Goal: Task Accomplishment & Management: Complete application form

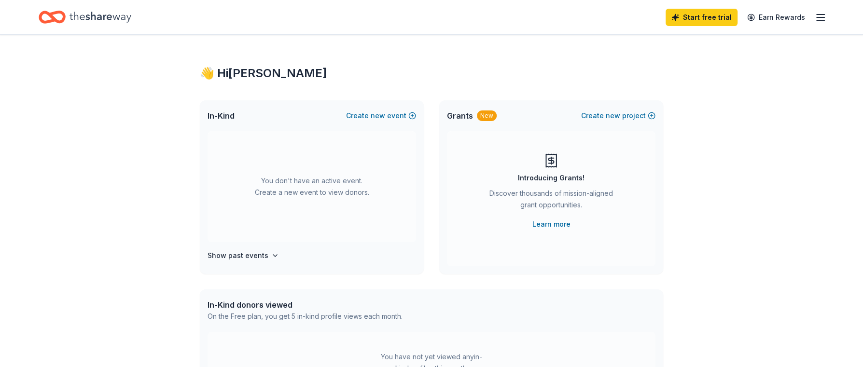
click at [822, 19] on icon "button" at bounding box center [821, 18] width 12 height 12
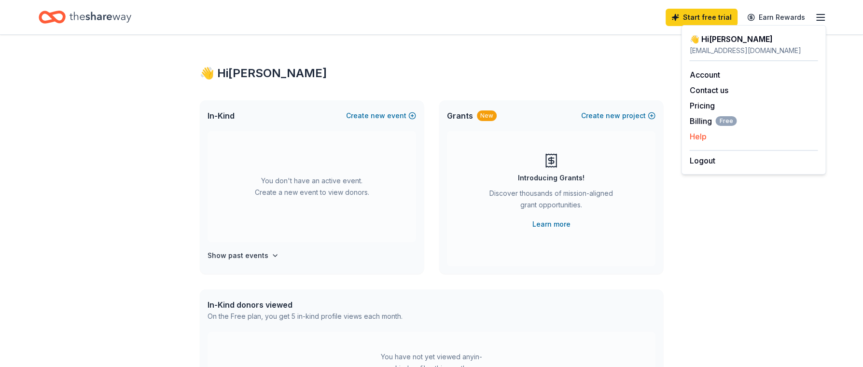
click at [699, 134] on button "Help" at bounding box center [697, 137] width 17 height 12
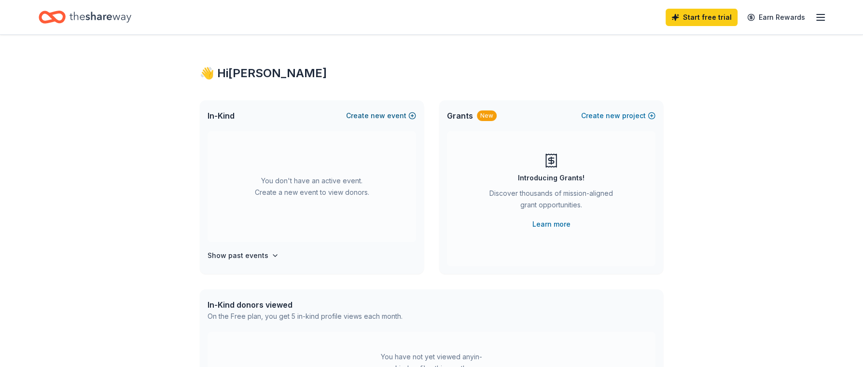
click at [413, 115] on button "Create new event" at bounding box center [381, 116] width 70 height 12
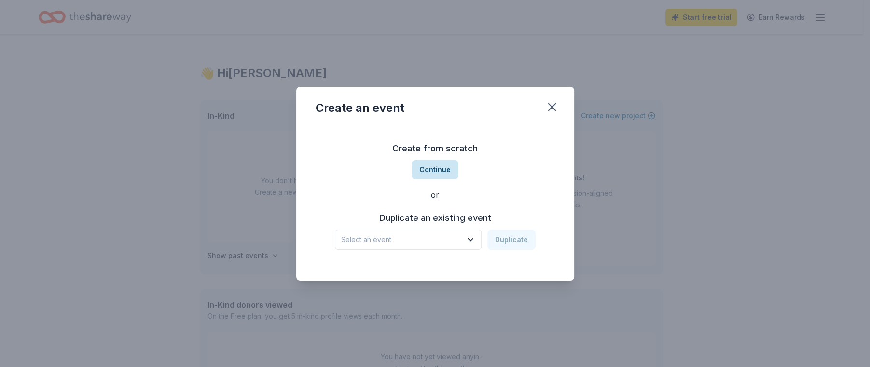
click at [442, 170] on button "Continue" at bounding box center [435, 169] width 47 height 19
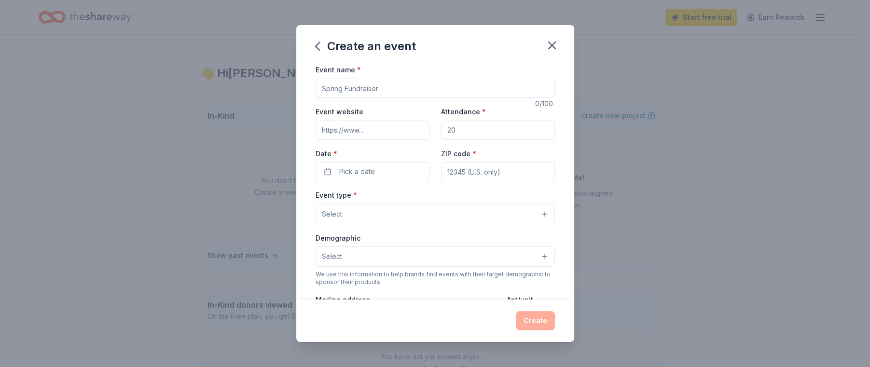
click at [370, 90] on input "Event name *" at bounding box center [435, 88] width 239 height 19
type input "ISNR Annual Conference 2025"
type input "isnrconference.org"
type input "300"
click at [331, 173] on button "Pick a date" at bounding box center [373, 171] width 114 height 19
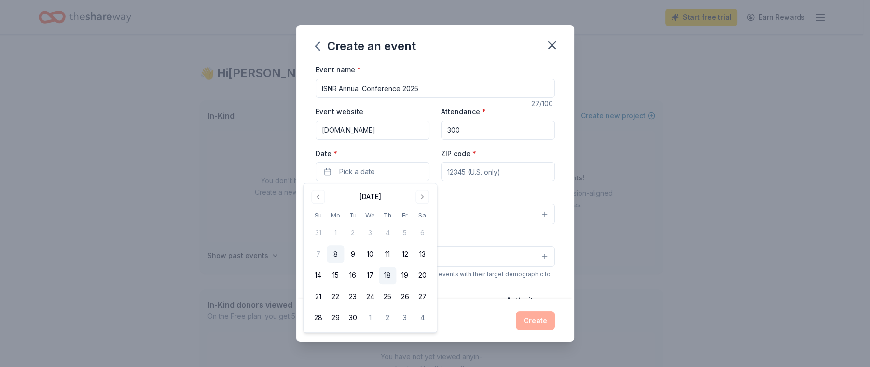
click at [385, 274] on button "18" at bounding box center [387, 275] width 17 height 17
click at [321, 296] on button "21" at bounding box center [317, 296] width 17 height 17
click at [420, 275] on button "20" at bounding box center [422, 275] width 17 height 17
click at [459, 170] on input "ZIP code *" at bounding box center [498, 171] width 114 height 19
click at [486, 174] on input "ZIP code *" at bounding box center [498, 171] width 114 height 19
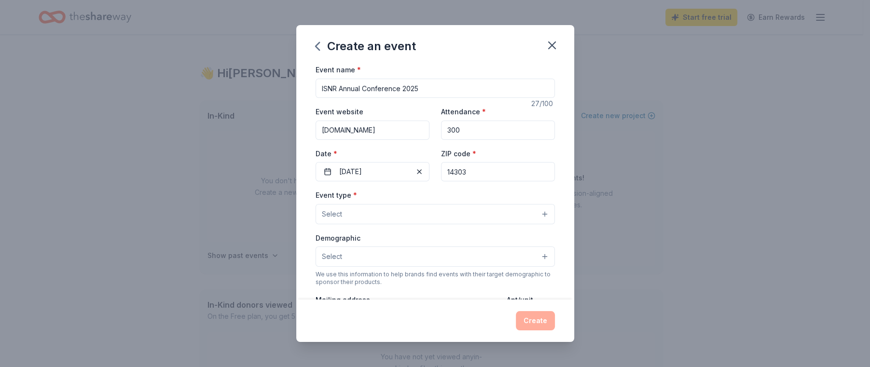
type input "14303"
click at [523, 215] on button "Select" at bounding box center [435, 214] width 239 height 20
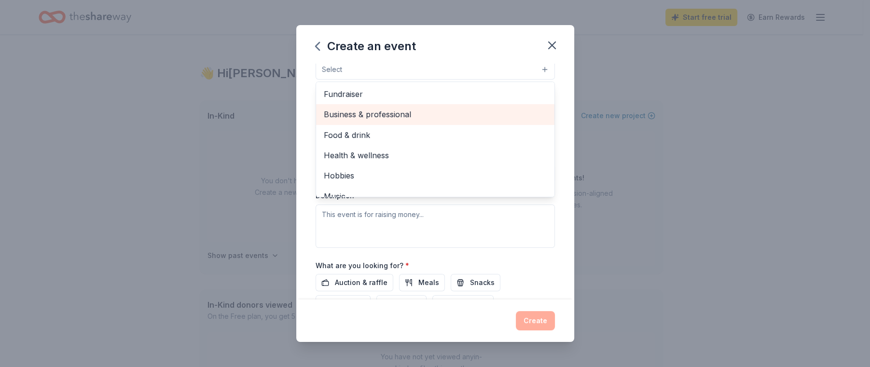
click at [396, 111] on span "Business & professional" at bounding box center [435, 114] width 223 height 13
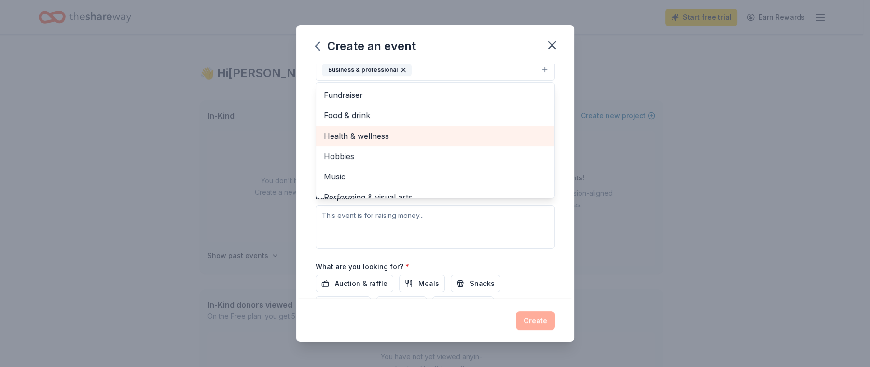
click at [402, 132] on span "Health & wellness" at bounding box center [435, 136] width 223 height 13
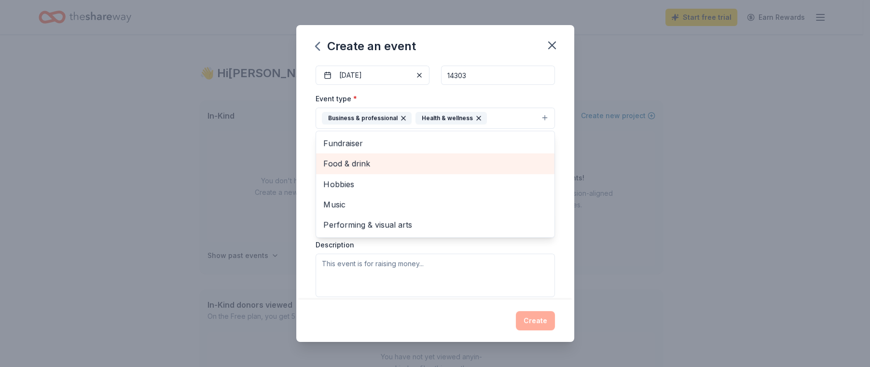
scroll to position [145, 0]
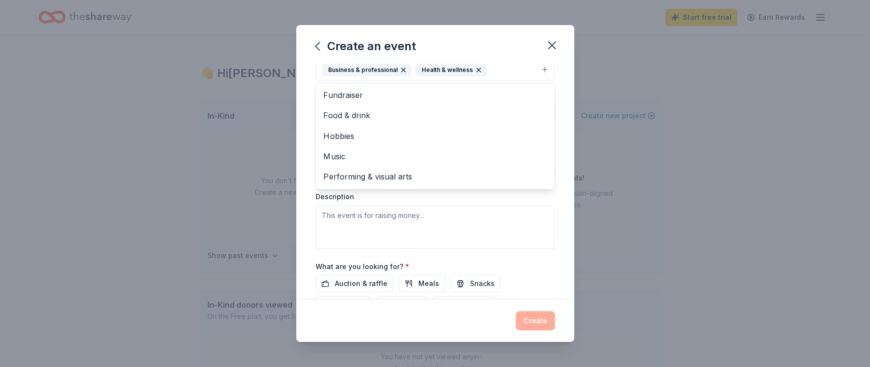
click at [531, 213] on div "Event type * Business & professional Health & wellness Fundraiser Food & drink …" at bounding box center [435, 146] width 239 height 204
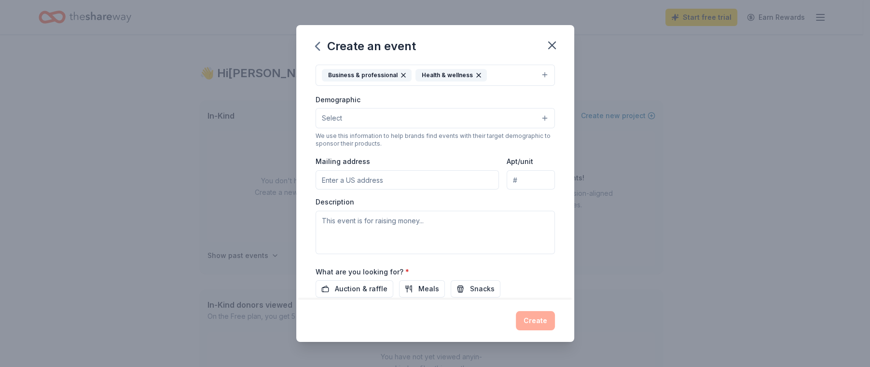
click at [446, 177] on input "Mailing address" at bounding box center [408, 179] width 184 height 19
type input "2146 Roswell Road"
type input "Suite 108, PMB 736"
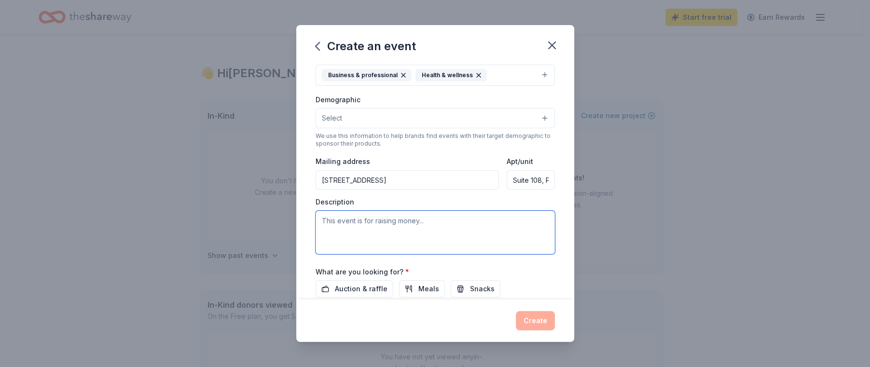
click at [430, 221] on textarea at bounding box center [435, 232] width 239 height 43
drag, startPoint x: 457, startPoint y: 247, endPoint x: 403, endPoint y: 210, distance: 65.3
click at [403, 209] on div "Description" at bounding box center [435, 225] width 239 height 57
click at [402, 221] on textarea at bounding box center [435, 232] width 239 height 43
paste textarea "The International Society for Neuroregulation & Research (ISNR) is passionate a…"
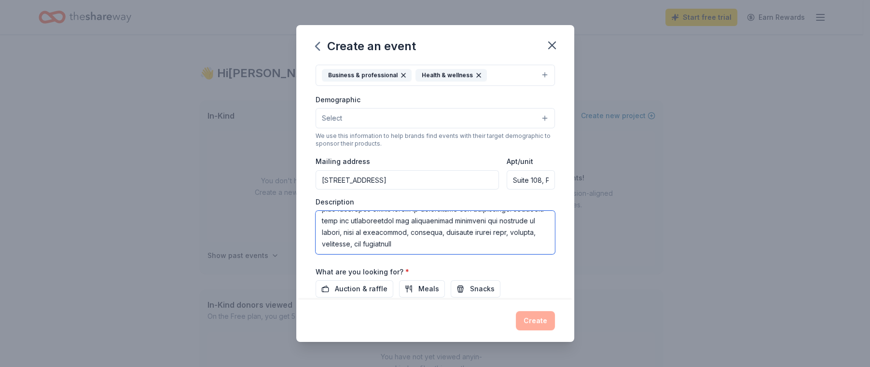
scroll to position [196, 0]
click at [527, 244] on textarea at bounding box center [435, 232] width 239 height 43
click at [454, 247] on textarea at bounding box center [435, 232] width 239 height 43
paste textarea "Neurotherapy, including techniques like neurofeedback and biofeedback, has deca…"
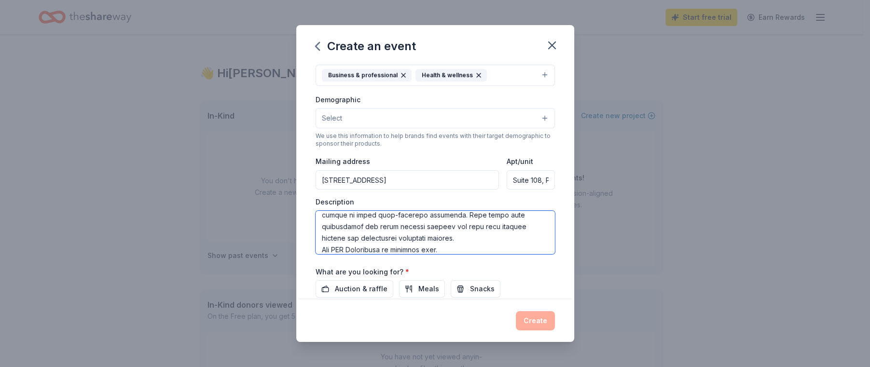
scroll to position [330, 0]
click at [461, 247] on textarea at bounding box center [435, 232] width 239 height 43
paste textarea "working tirelessly to modernize the CPT codes that govern insurance coverage fo…"
click at [450, 242] on textarea at bounding box center [435, 232] width 239 height 43
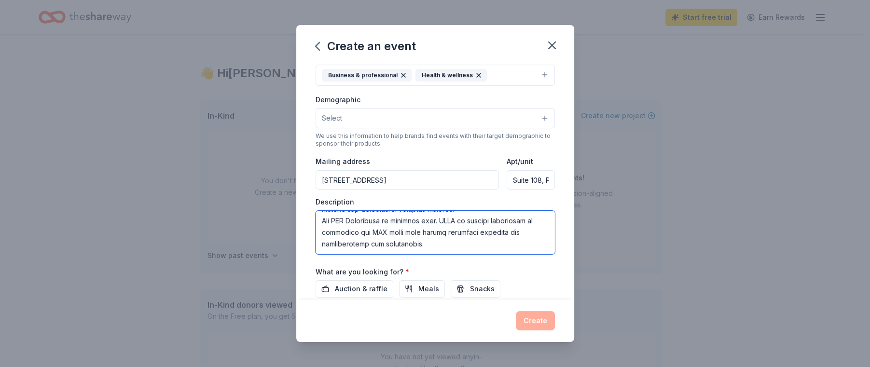
scroll to position [364, 0]
paste textarea "Help Make Neurofeedback and Biofeedback Accessible to All Did you know that con…"
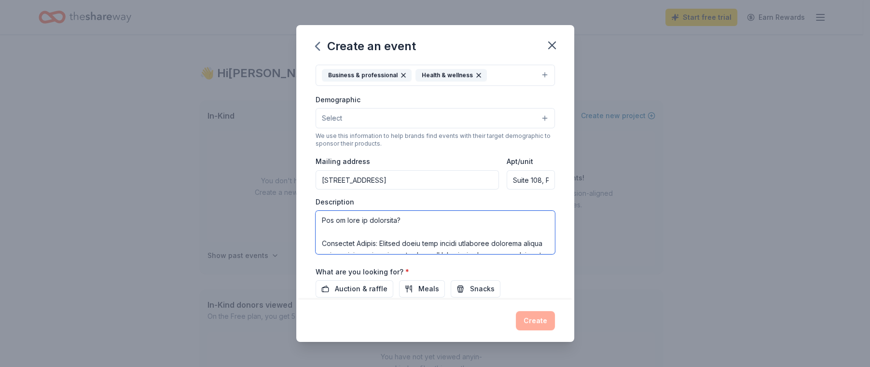
scroll to position [610, 0]
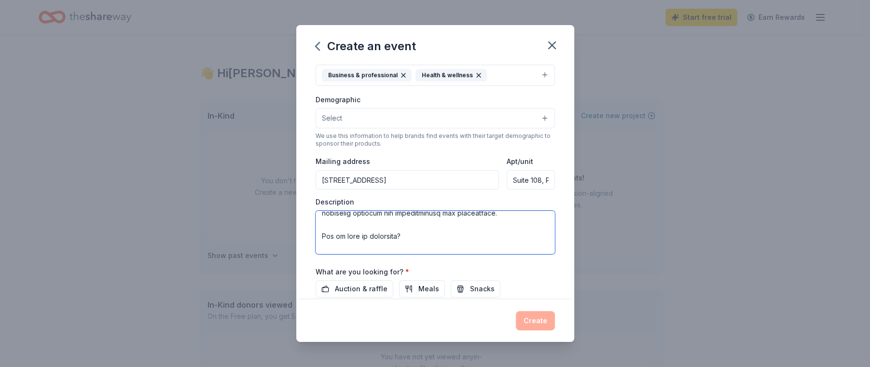
click at [384, 244] on textarea at bounding box center [435, 232] width 239 height 43
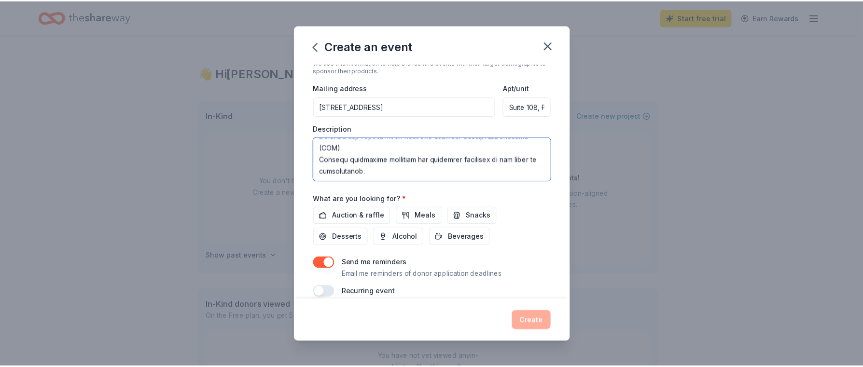
scroll to position [225, 0]
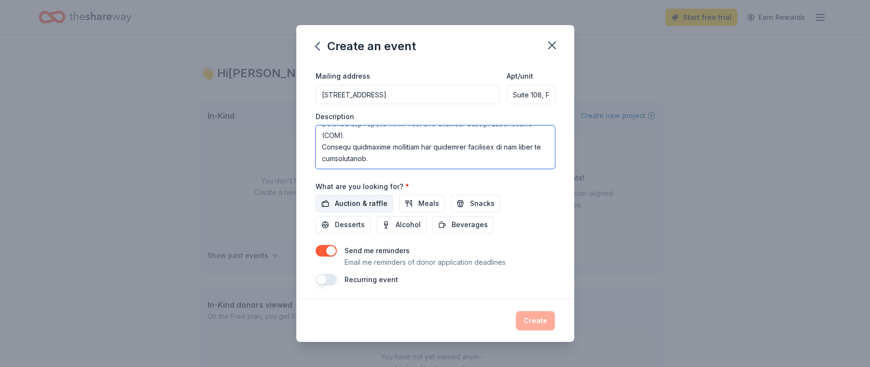
type textarea "The International Society for Neuroregulation & Research (ISNR) is passionate a…"
click at [358, 198] on span "Auction & raffle" at bounding box center [361, 204] width 53 height 12
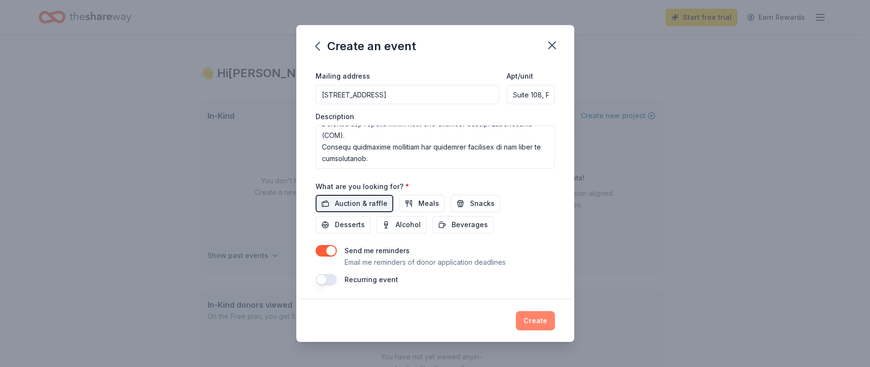
click at [538, 321] on button "Create" at bounding box center [535, 320] width 39 height 19
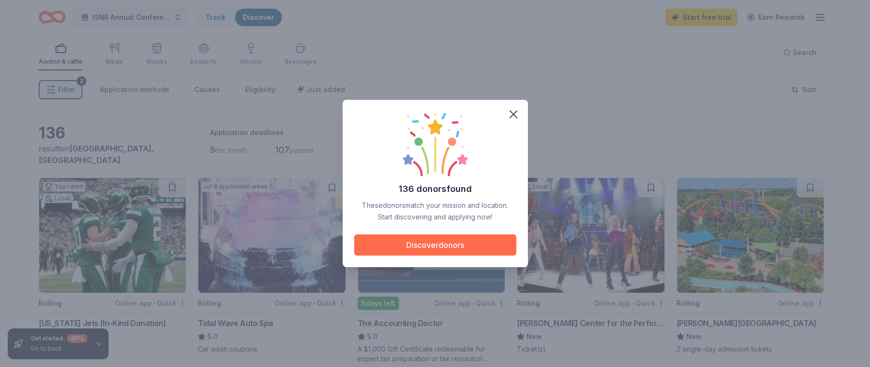
click at [458, 245] on button "Discover donors" at bounding box center [435, 245] width 162 height 21
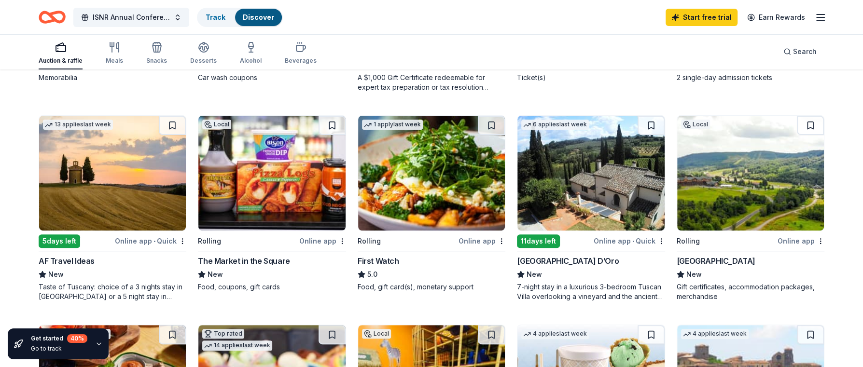
scroll to position [290, 0]
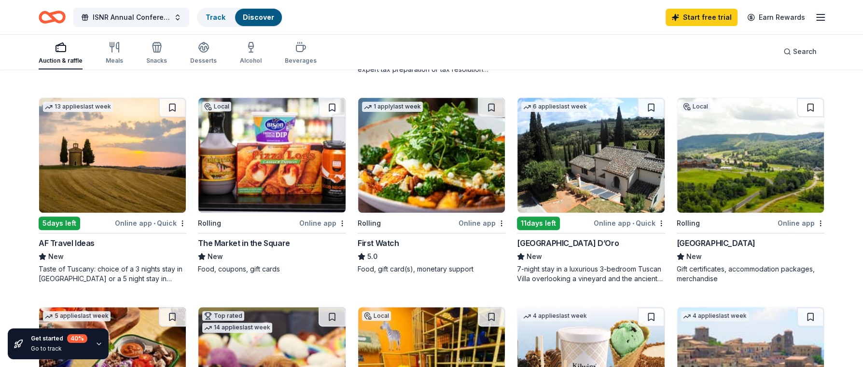
click at [588, 157] on img at bounding box center [590, 155] width 147 height 115
click at [104, 160] on img at bounding box center [112, 155] width 147 height 115
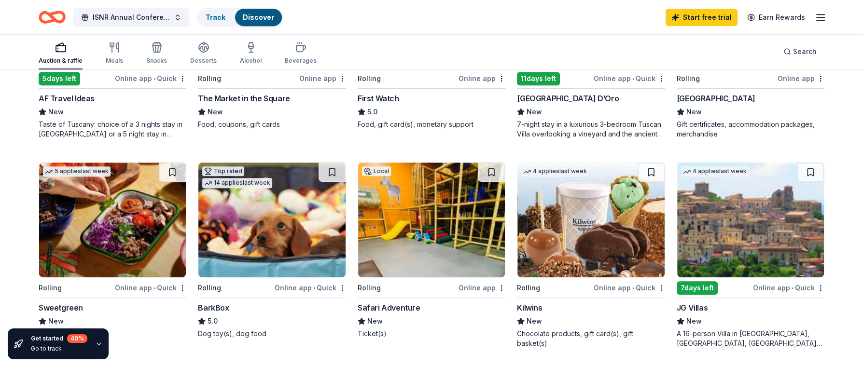
scroll to position [483, 0]
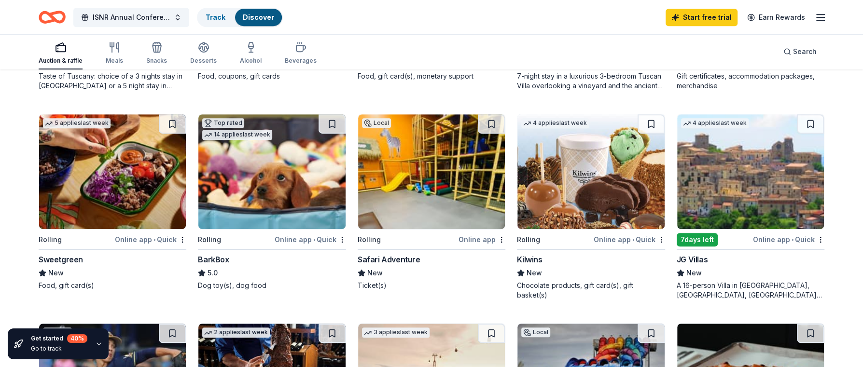
click at [286, 181] on img at bounding box center [271, 171] width 147 height 115
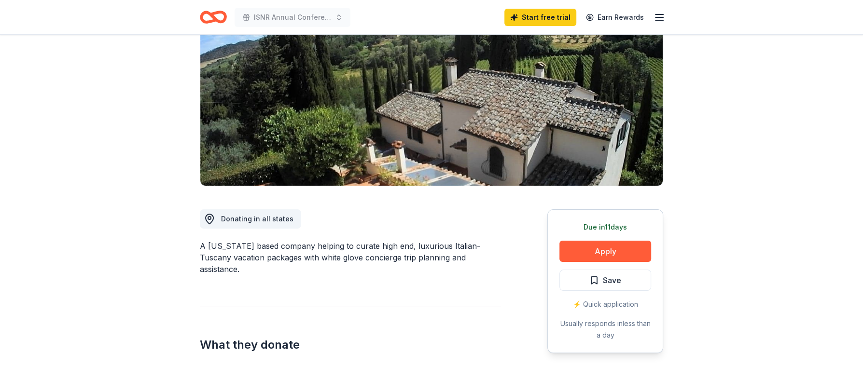
scroll to position [97, 0]
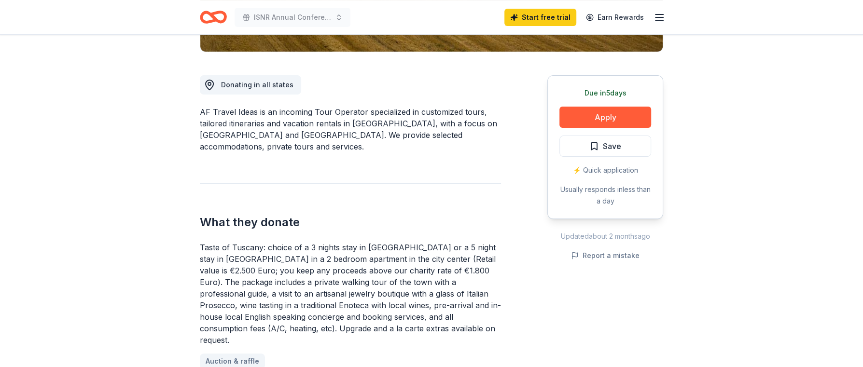
scroll to position [290, 0]
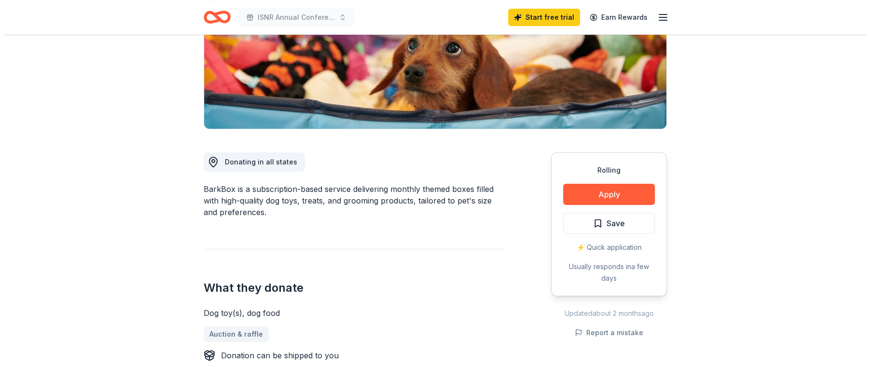
scroll to position [145, 0]
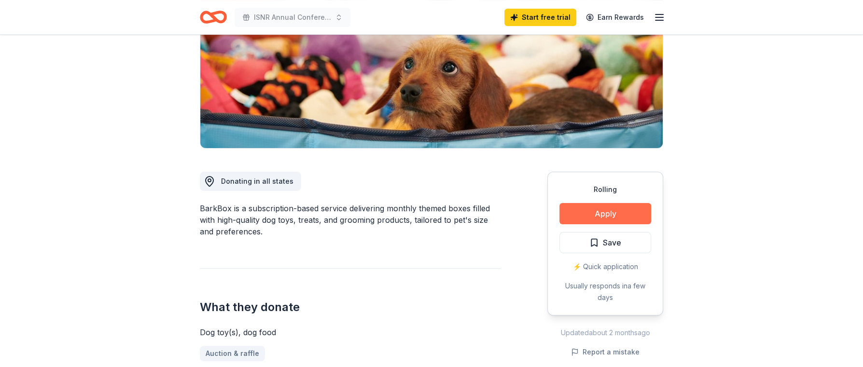
click at [616, 215] on button "Apply" at bounding box center [605, 213] width 92 height 21
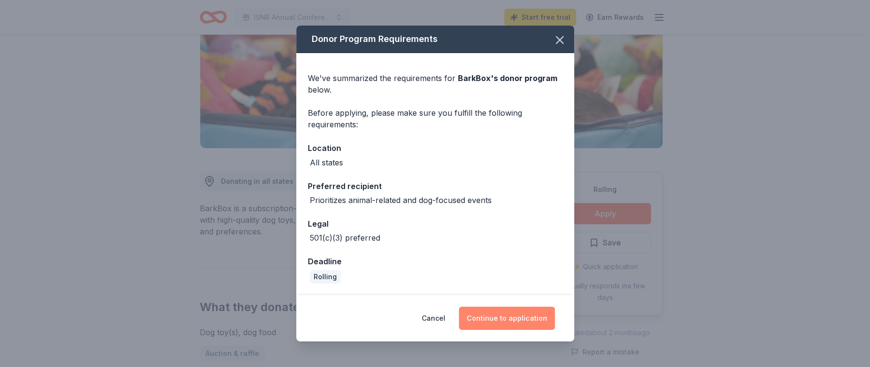
click at [514, 321] on button "Continue to application" at bounding box center [507, 318] width 96 height 23
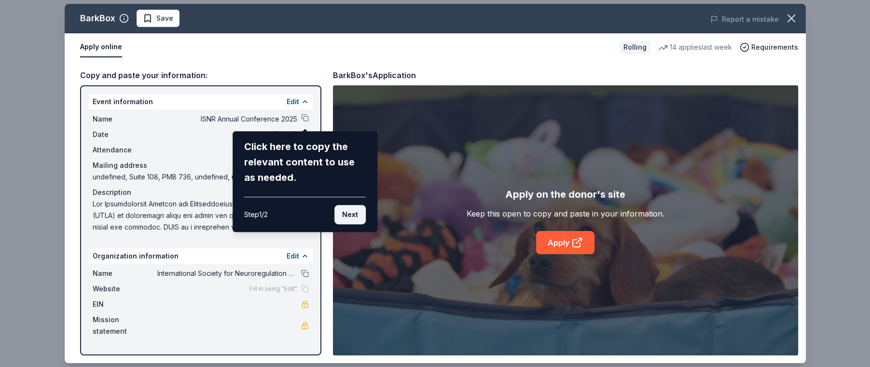
click at [348, 215] on button "Next" at bounding box center [349, 214] width 31 height 19
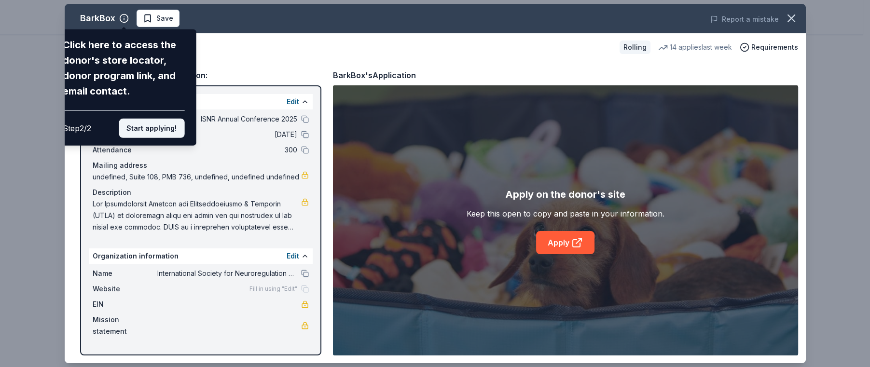
click at [169, 130] on button "Start applying!" at bounding box center [152, 128] width 66 height 19
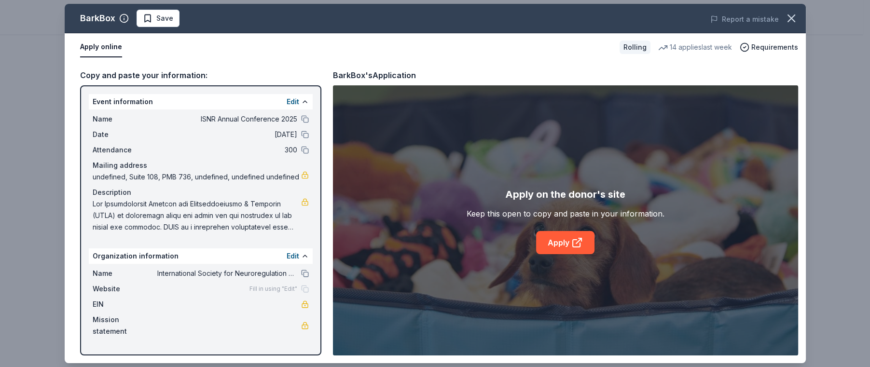
click at [294, 289] on span "Fill in using "Edit"" at bounding box center [274, 289] width 48 height 8
click at [571, 243] on icon at bounding box center [577, 243] width 12 height 12
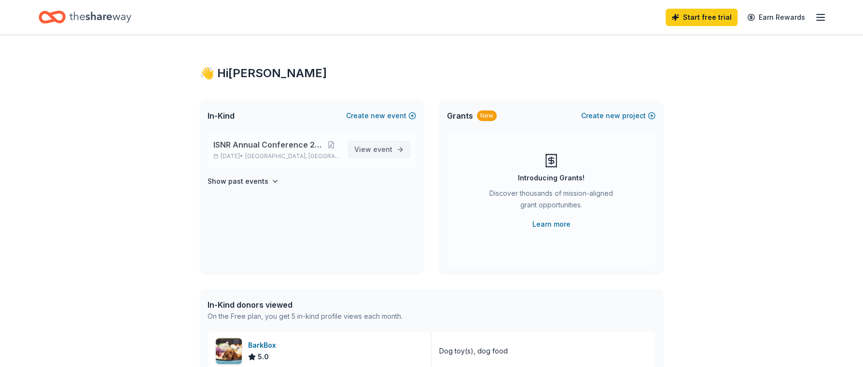
click at [386, 147] on span "event" at bounding box center [382, 149] width 19 height 8
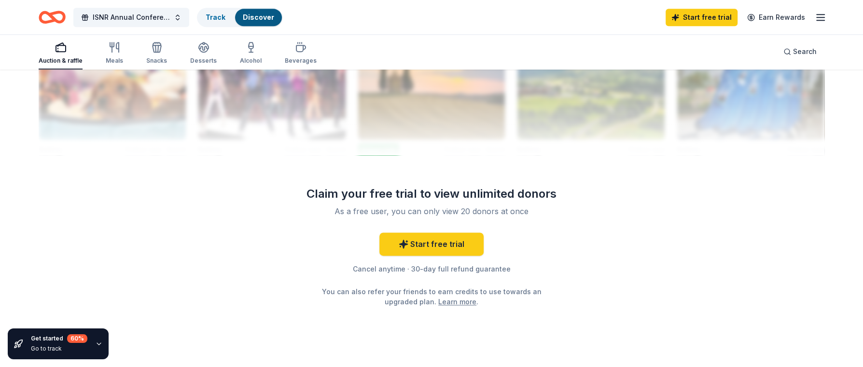
scroll to position [1034, 0]
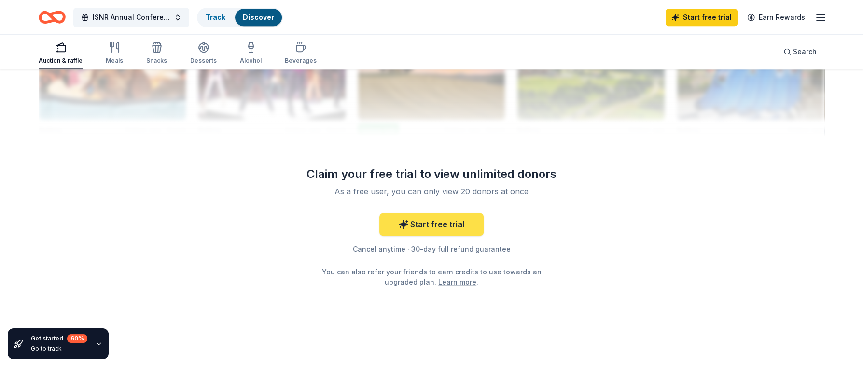
click at [435, 225] on link "Start free trial" at bounding box center [431, 224] width 104 height 23
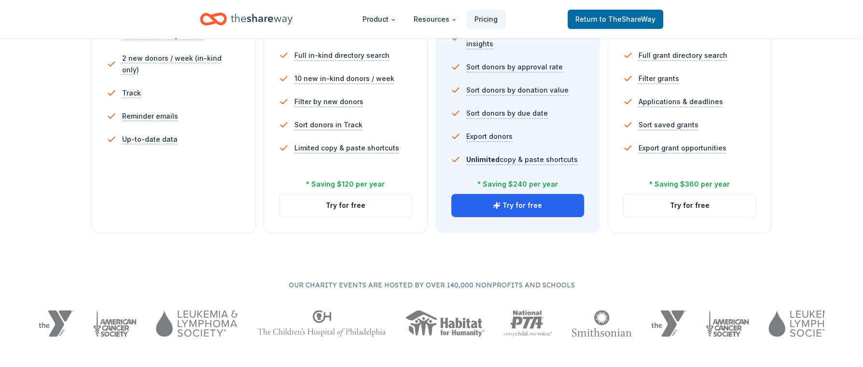
scroll to position [338, 0]
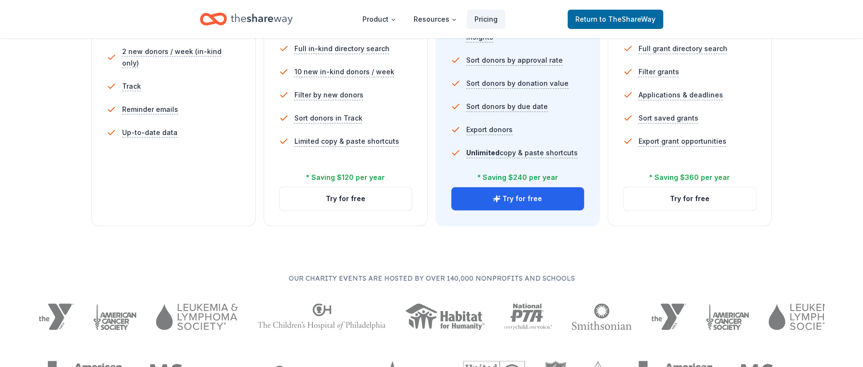
click at [184, 194] on div "Free Current Come see what we're all about. Free 5 profile views / month Limite…" at bounding box center [173, 47] width 165 height 357
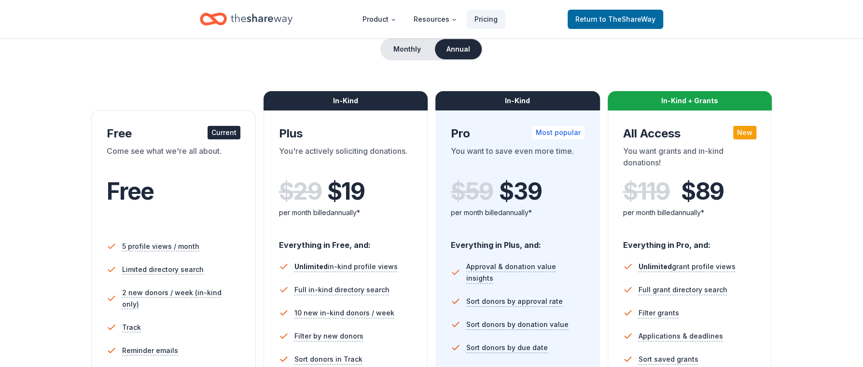
scroll to position [0, 0]
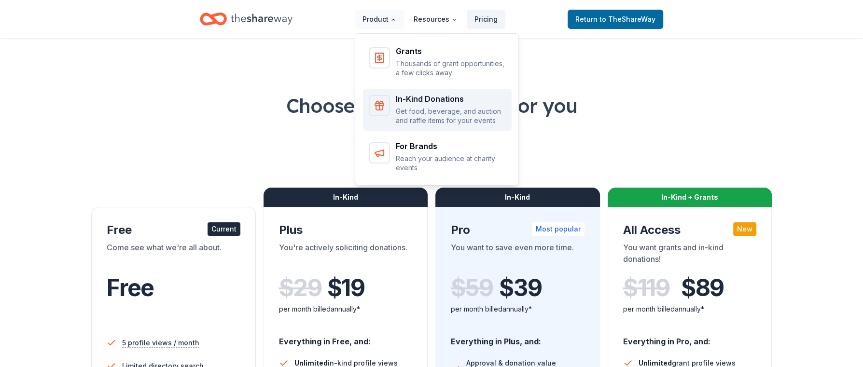
click at [428, 107] on p "Get food, beverage, and auction and raffle items for your events" at bounding box center [451, 116] width 110 height 19
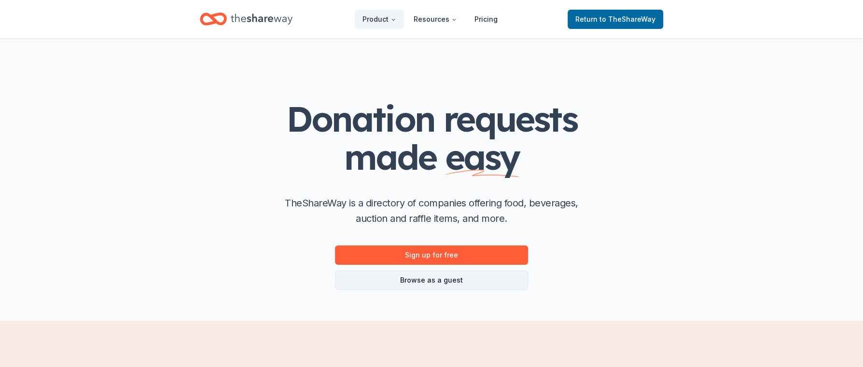
click at [447, 276] on link "Browse as a guest" at bounding box center [431, 280] width 193 height 19
click at [448, 279] on link "Browse as a guest" at bounding box center [431, 280] width 193 height 19
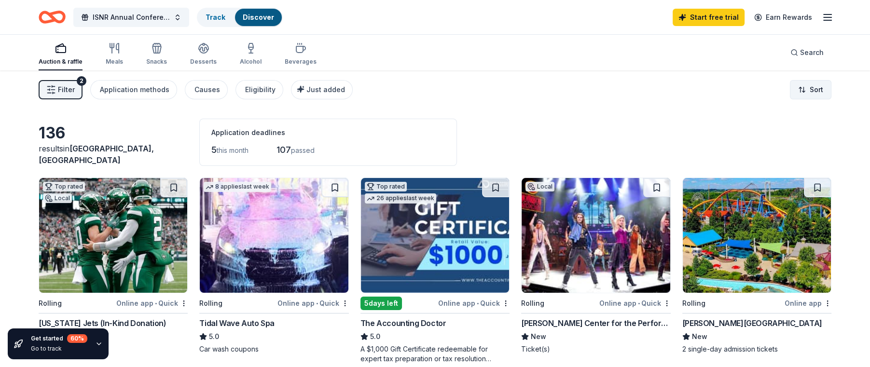
click at [809, 91] on html "ISNR Annual Conference 2025 Track Discover Start free trial Earn Rewards Auctio…" at bounding box center [435, 183] width 870 height 367
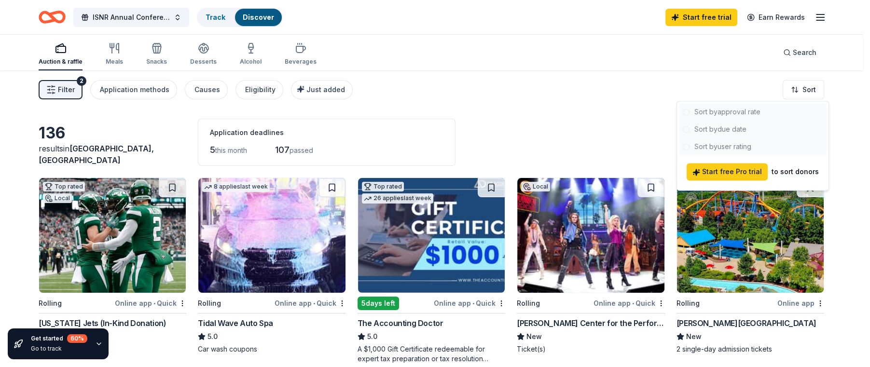
click at [741, 147] on div at bounding box center [753, 129] width 148 height 52
click at [718, 146] on div at bounding box center [753, 129] width 148 height 52
click at [391, 100] on html "ISNR Annual Conference 2025 Track Discover Start free trial Earn Rewards Auctio…" at bounding box center [435, 183] width 870 height 367
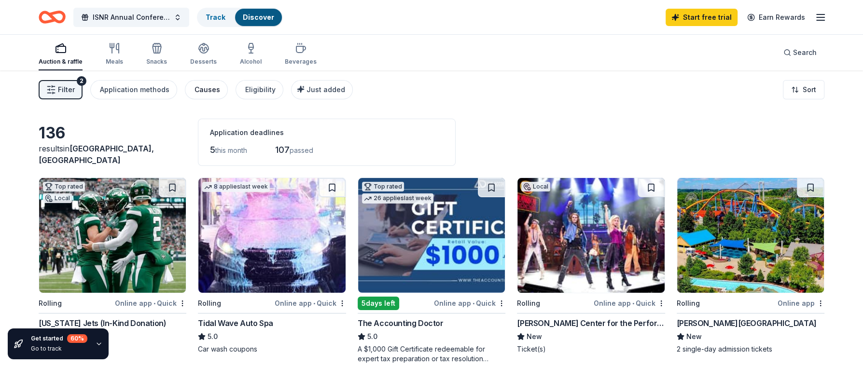
click at [212, 91] on div "Causes" at bounding box center [207, 90] width 26 height 12
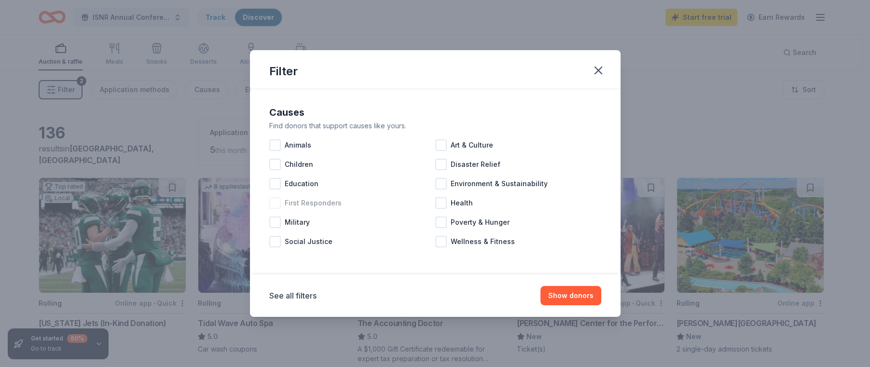
click at [434, 203] on div "First Responders" at bounding box center [352, 203] width 166 height 19
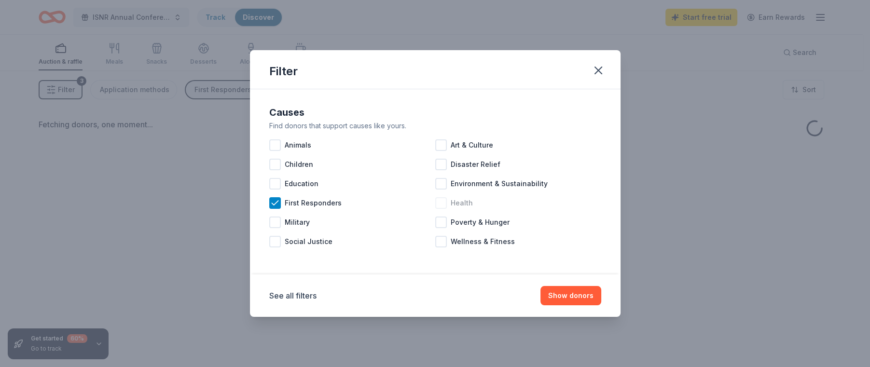
click at [441, 206] on div at bounding box center [441, 203] width 12 height 12
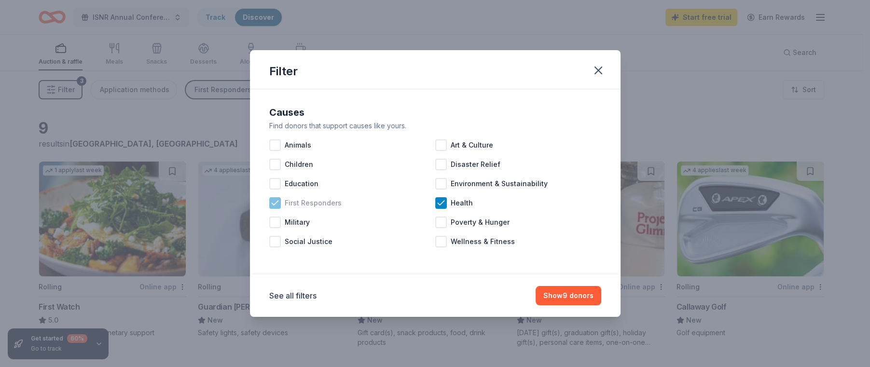
drag, startPoint x: 267, startPoint y: 200, endPoint x: 273, endPoint y: 201, distance: 6.3
click at [267, 200] on div "Causes Find donors that support causes like yours. Animals Art & Culture Childr…" at bounding box center [435, 178] width 340 height 154
click at [279, 203] on icon at bounding box center [275, 203] width 10 height 10
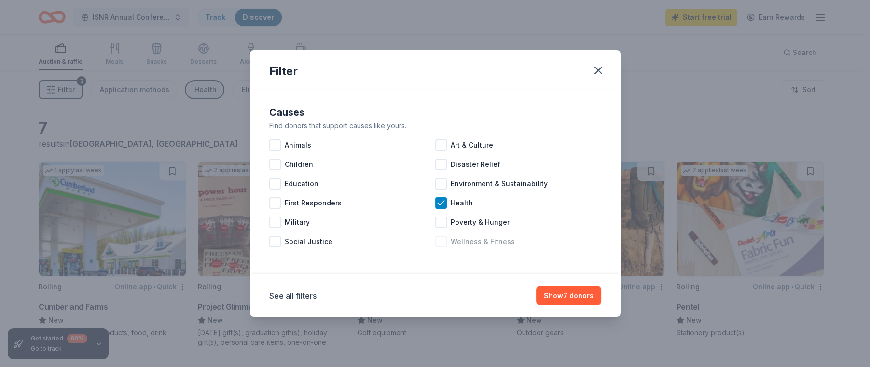
click at [444, 242] on div at bounding box center [441, 242] width 12 height 12
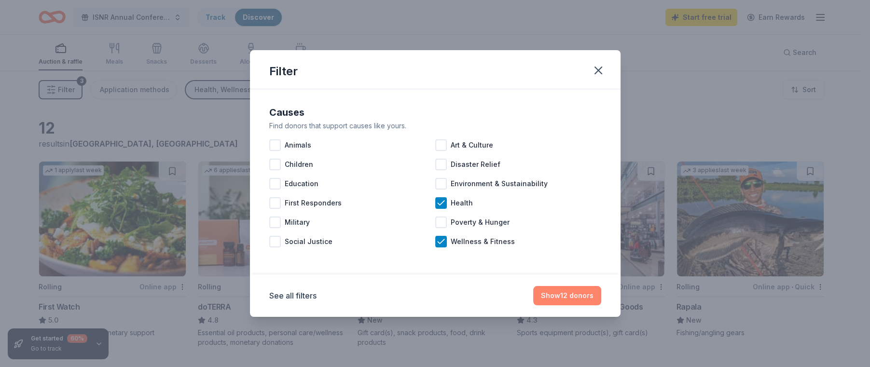
click at [561, 295] on button "Show 12 donors" at bounding box center [567, 295] width 68 height 19
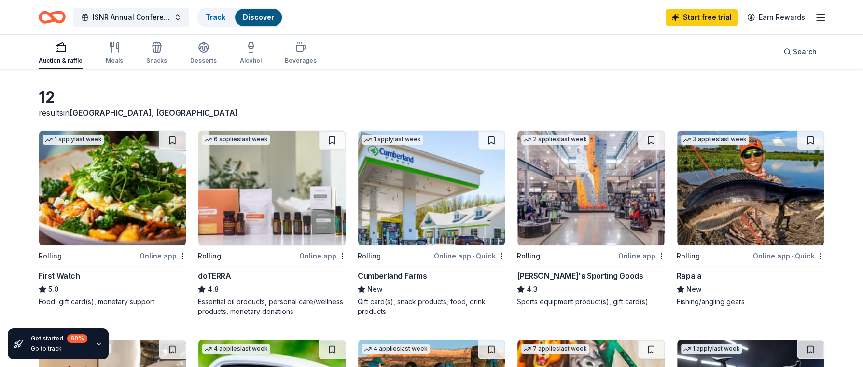
scroll to position [48, 0]
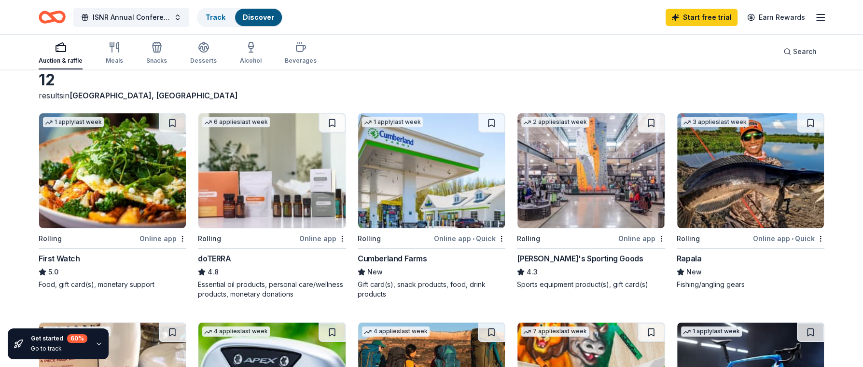
click at [586, 179] on img at bounding box center [590, 170] width 147 height 115
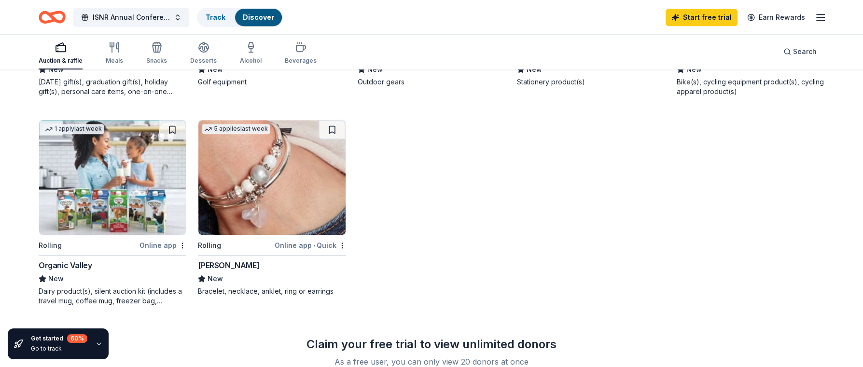
scroll to position [483, 0]
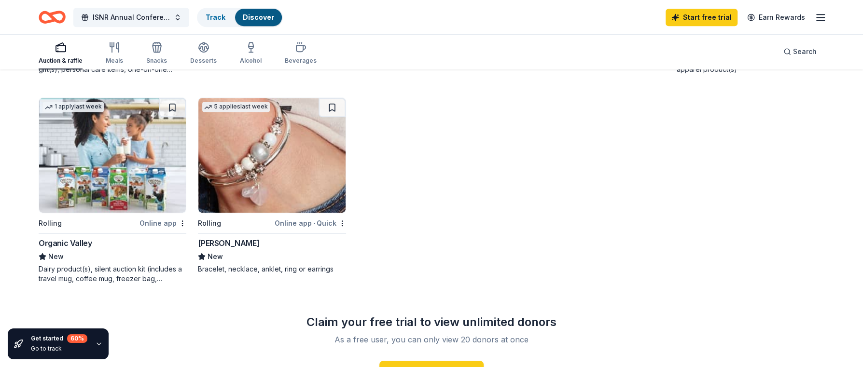
click at [118, 166] on img at bounding box center [112, 155] width 147 height 115
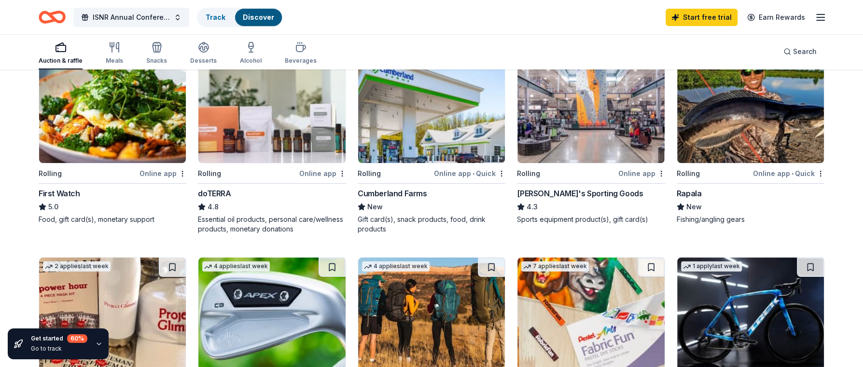
scroll to position [97, 0]
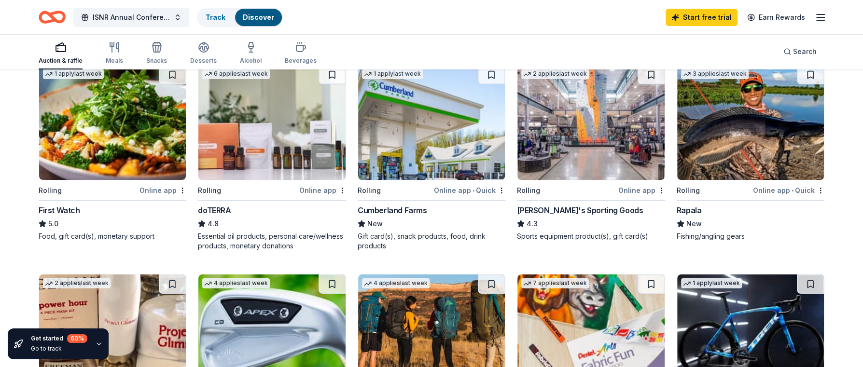
click at [92, 126] on img at bounding box center [112, 122] width 147 height 115
click at [402, 125] on img at bounding box center [431, 122] width 147 height 115
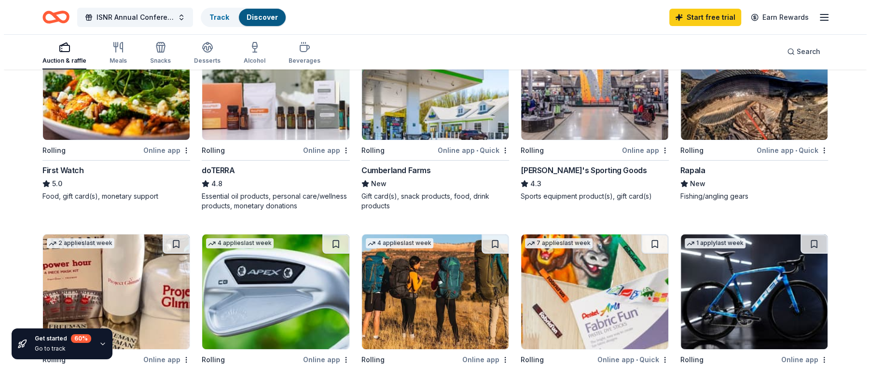
scroll to position [0, 0]
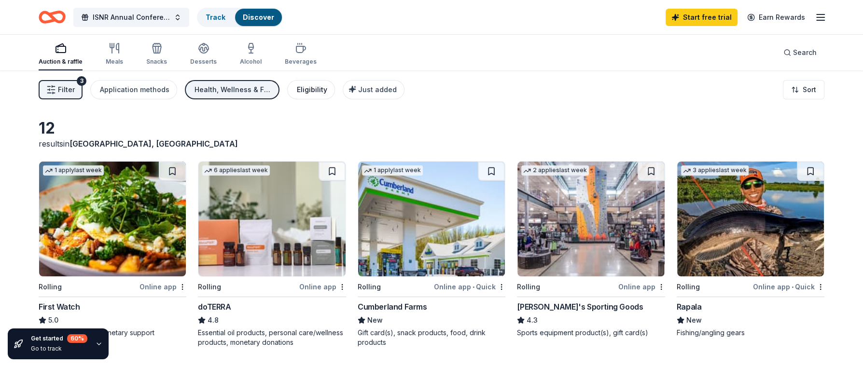
click at [304, 93] on div "Eligibility" at bounding box center [312, 90] width 30 height 12
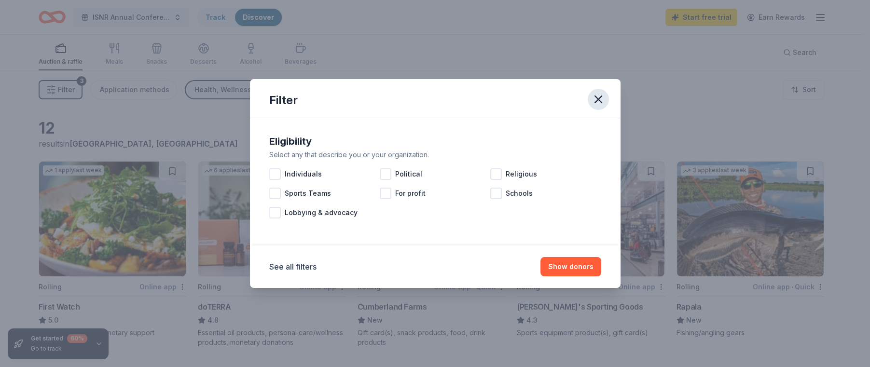
click at [603, 101] on icon "button" at bounding box center [599, 100] width 14 height 14
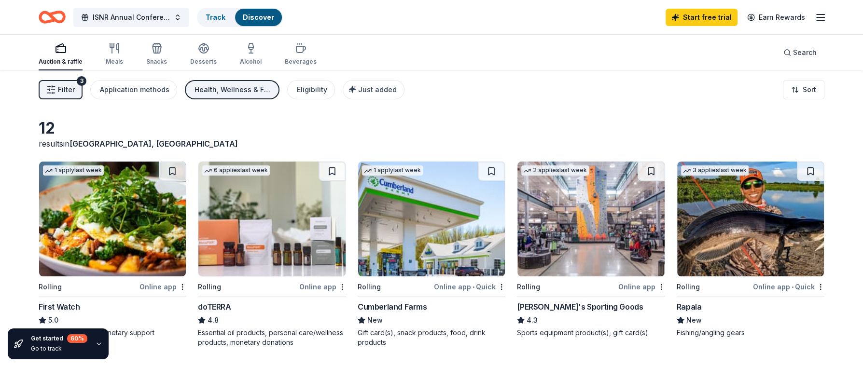
click at [57, 87] on button "Filter 3" at bounding box center [61, 89] width 44 height 19
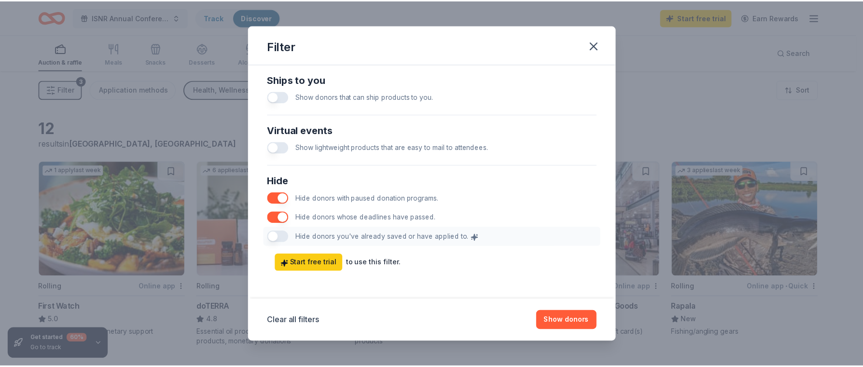
scroll to position [466, 0]
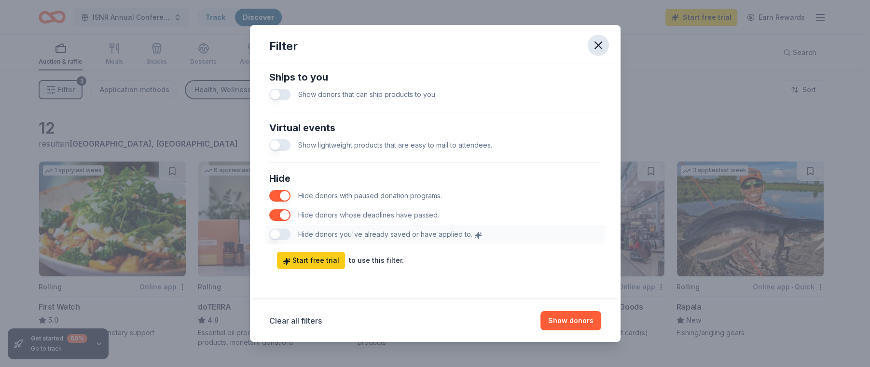
click at [597, 42] on icon "button" at bounding box center [599, 46] width 14 height 14
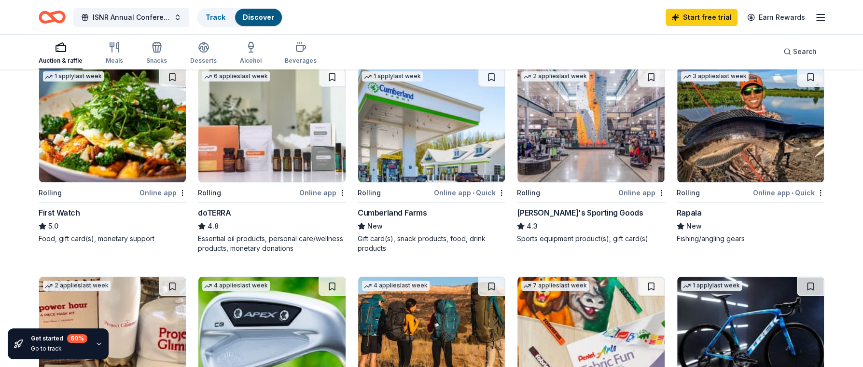
scroll to position [97, 0]
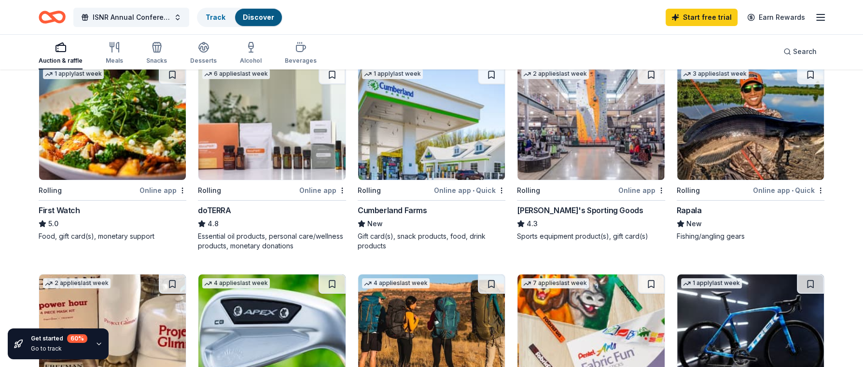
click at [259, 123] on img at bounding box center [271, 122] width 147 height 115
click at [733, 17] on div "Invite a friend and earn $30 credit Invite a friend and earn $30 credit" at bounding box center [690, 18] width 107 height 14
click at [719, 16] on link "Start free trial" at bounding box center [702, 17] width 72 height 17
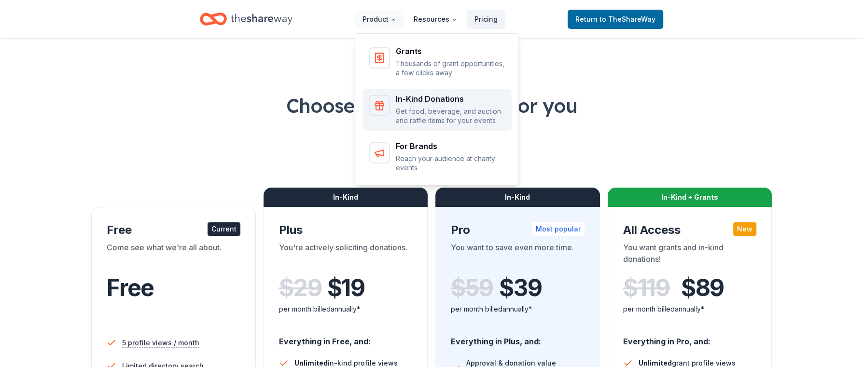
click at [421, 103] on div "In-Kind Donations Get food, beverage, and auction and raffle items for your eve…" at bounding box center [451, 110] width 110 height 30
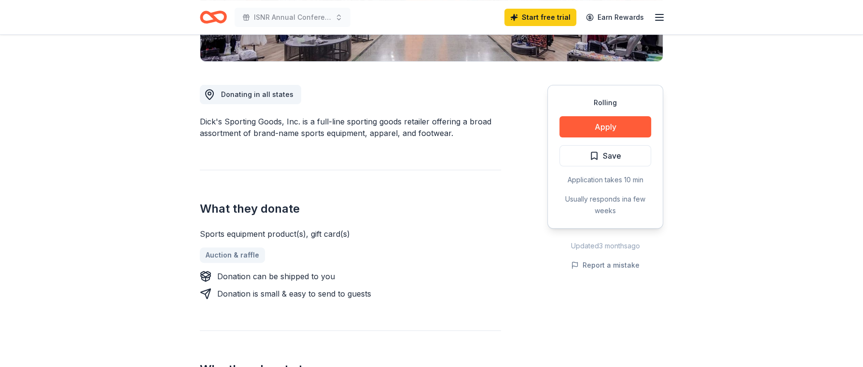
scroll to position [241, 0]
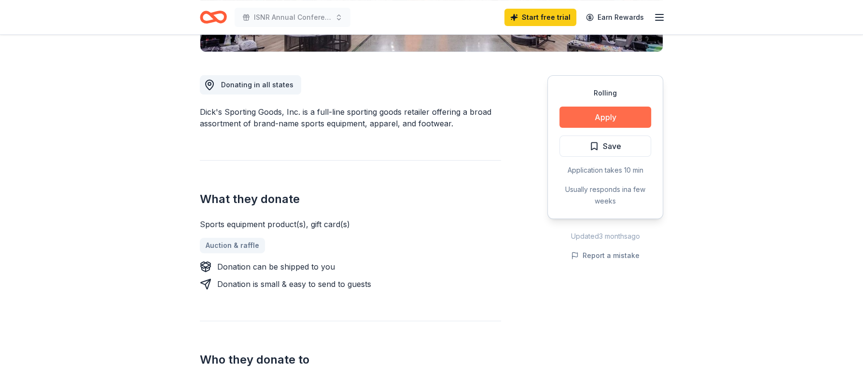
click at [617, 118] on button "Apply" at bounding box center [605, 117] width 92 height 21
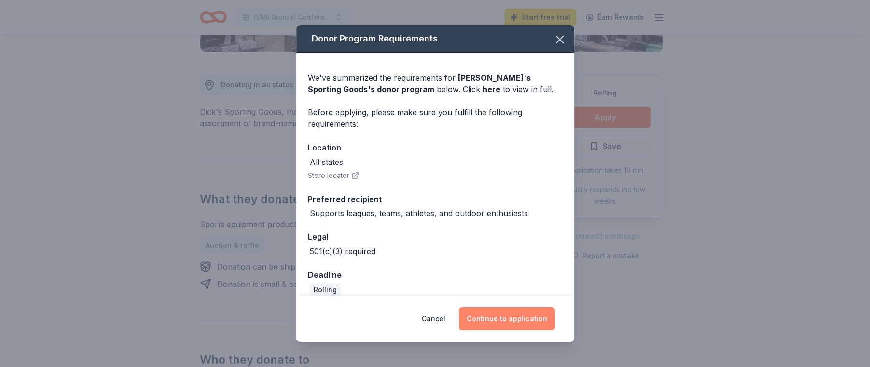
click at [521, 320] on button "Continue to application" at bounding box center [507, 318] width 96 height 23
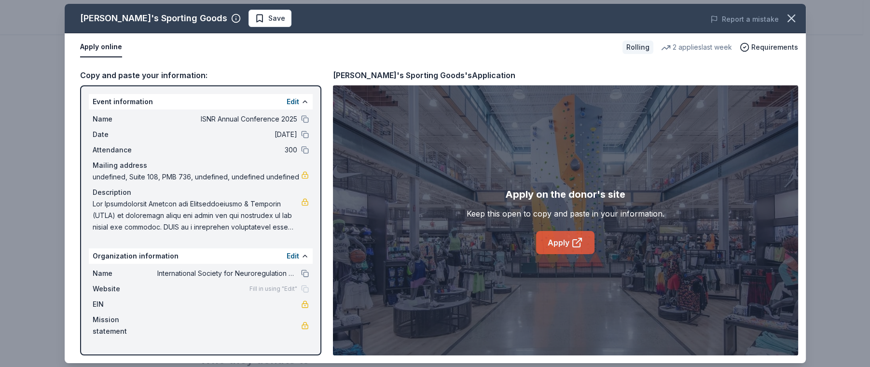
click at [564, 240] on link "Apply" at bounding box center [565, 242] width 58 height 23
click at [794, 17] on icon "button" at bounding box center [792, 19] width 14 height 14
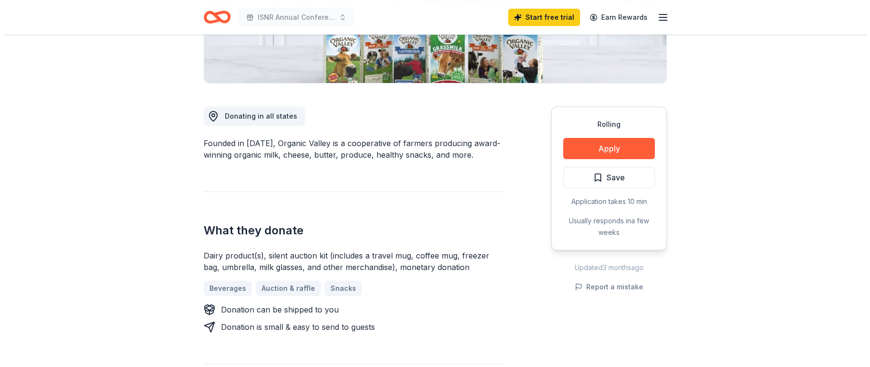
scroll to position [241, 0]
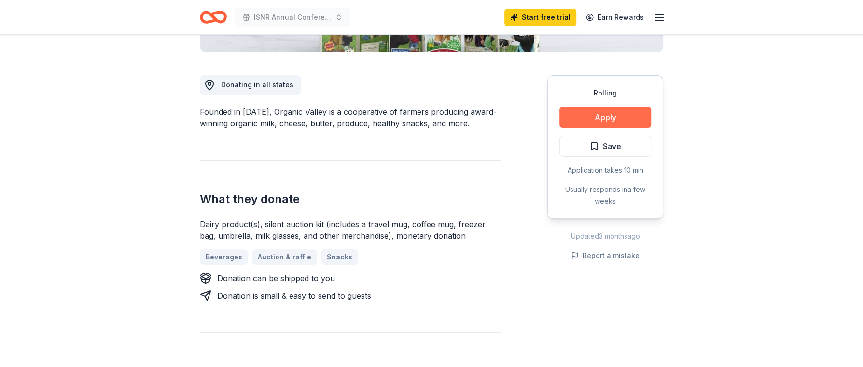
click at [596, 115] on button "Apply" at bounding box center [605, 117] width 92 height 21
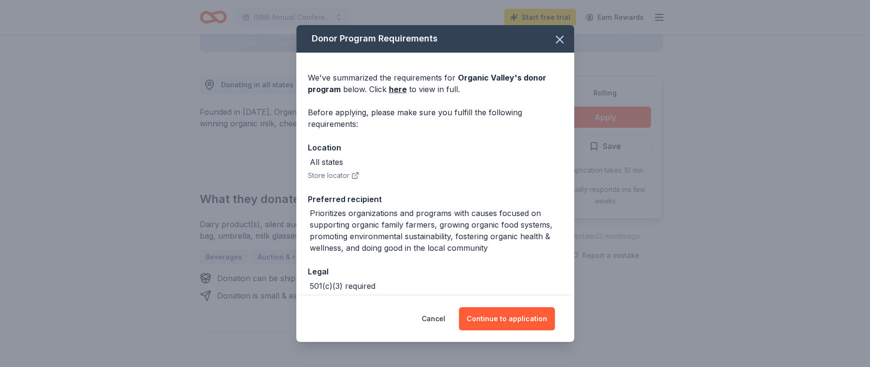
scroll to position [47, 0]
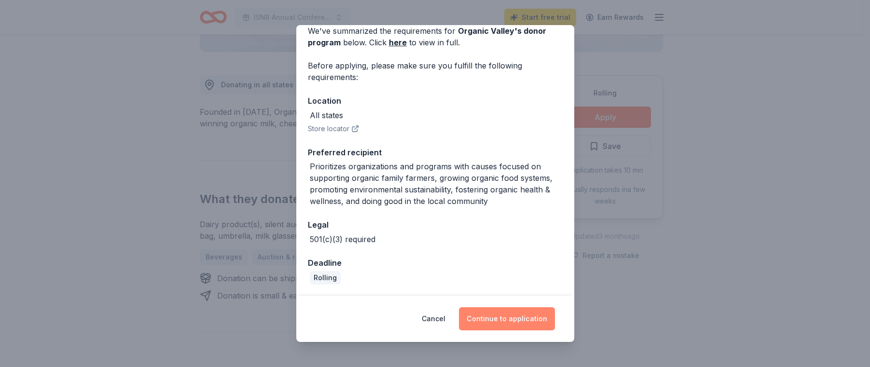
click at [512, 320] on button "Continue to application" at bounding box center [507, 318] width 96 height 23
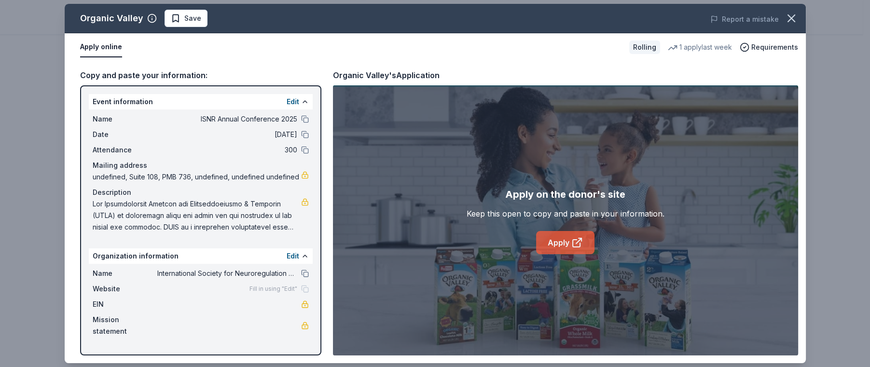
click at [572, 241] on icon at bounding box center [577, 243] width 12 height 12
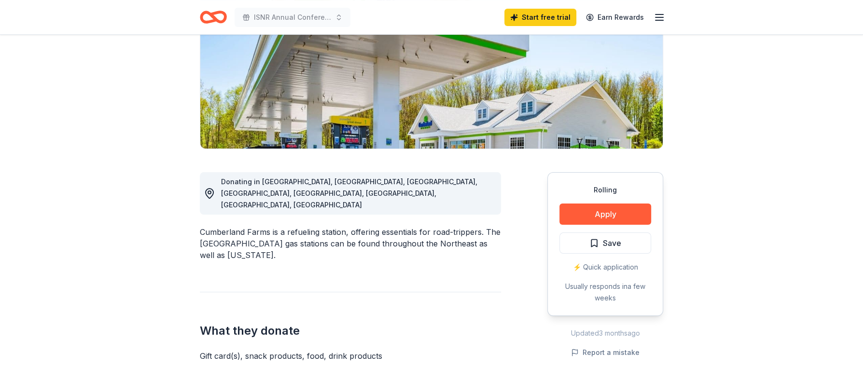
scroll to position [145, 0]
